Goal: Transaction & Acquisition: Register for event/course

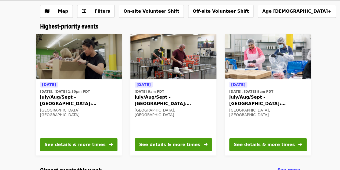
scroll to position [30, 0]
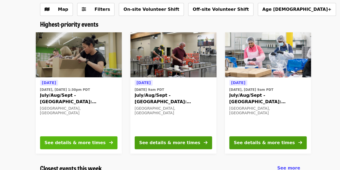
click at [93, 143] on button "See details & more times" at bounding box center [78, 142] width 77 height 13
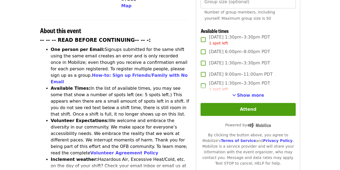
scroll to position [194, 0]
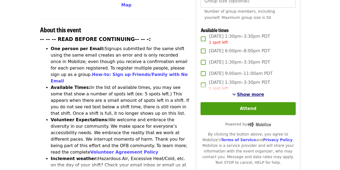
click at [247, 92] on span "Show more" at bounding box center [250, 94] width 27 height 5
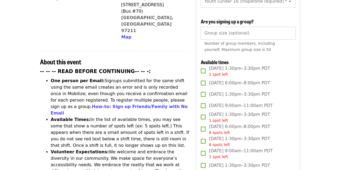
scroll to position [163, 0]
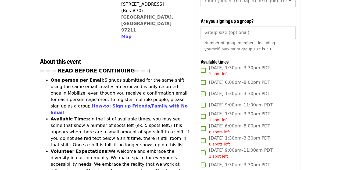
click at [212, 92] on span "[DATE] 1:30pm–3:30pm PDT" at bounding box center [239, 93] width 61 height 6
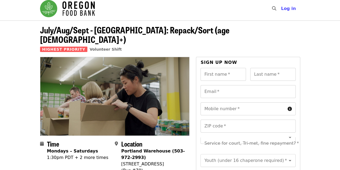
scroll to position [3, 0]
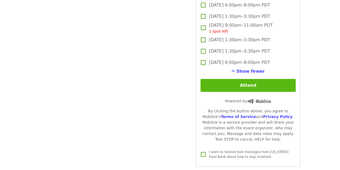
click at [274, 83] on button "Attend" at bounding box center [247, 85] width 95 height 13
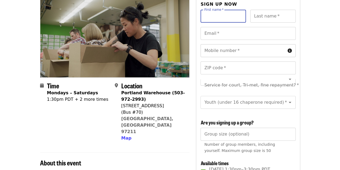
scroll to position [10, 0]
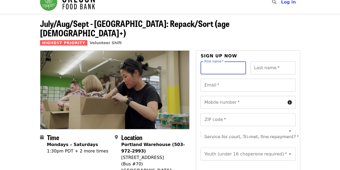
click at [221, 61] on input "First name   *" at bounding box center [222, 67] width 45 height 13
type input "********"
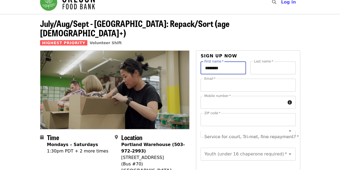
type input "******"
type input "**********"
type input "*****"
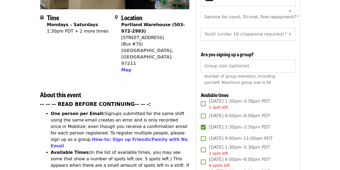
scroll to position [131, 0]
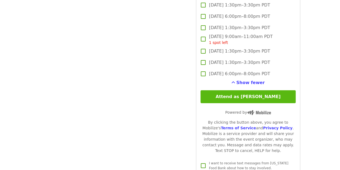
click at [263, 98] on button "Attend as [PERSON_NAME]" at bounding box center [247, 96] width 95 height 13
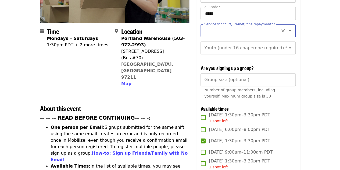
scroll to position [115, 0]
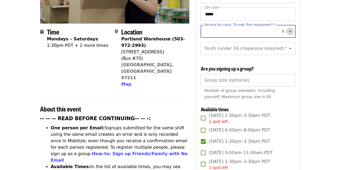
click at [287, 28] on icon "Open" at bounding box center [290, 31] width 6 height 6
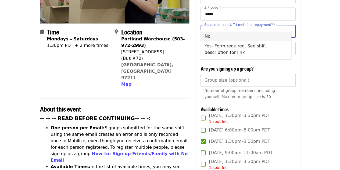
click at [279, 34] on li "No" at bounding box center [245, 36] width 91 height 10
type input "**"
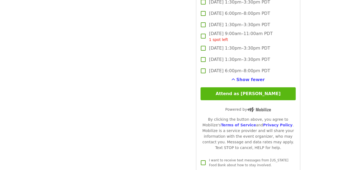
click at [268, 91] on button "Attend as [PERSON_NAME]" at bounding box center [247, 93] width 95 height 13
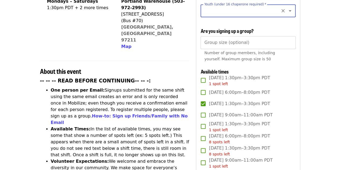
scroll to position [57, 0]
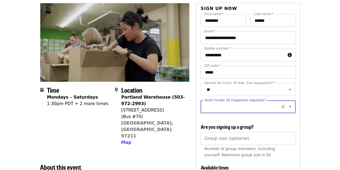
click at [289, 106] on icon "Open" at bounding box center [290, 106] width 3 height 1
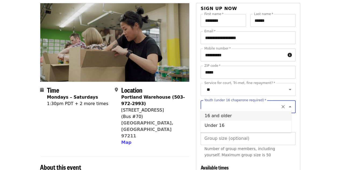
click at [206, 116] on li "16 and older" at bounding box center [245, 116] width 91 height 10
type input "**********"
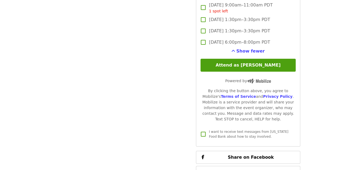
scroll to position [915, 0]
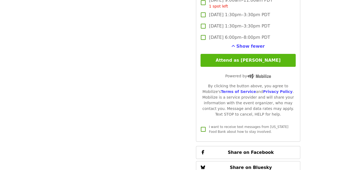
click at [272, 56] on button "Attend as [PERSON_NAME]" at bounding box center [247, 60] width 95 height 13
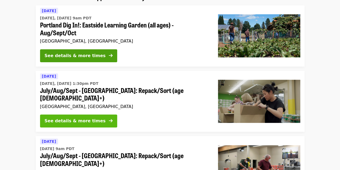
scroll to position [56, 0]
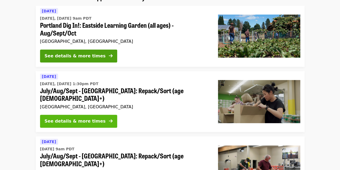
click at [76, 118] on div "See details & more times" at bounding box center [75, 121] width 61 height 6
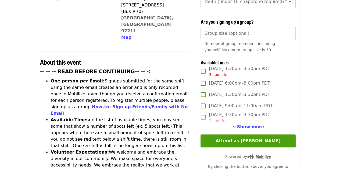
scroll to position [162, 0]
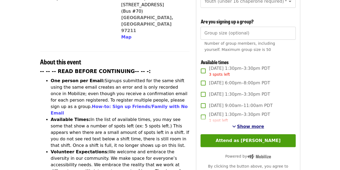
click at [244, 125] on span "Show more" at bounding box center [250, 126] width 27 height 5
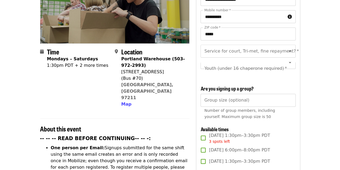
scroll to position [119, 0]
